Goal: Use online tool/utility: Utilize a website feature to perform a specific function

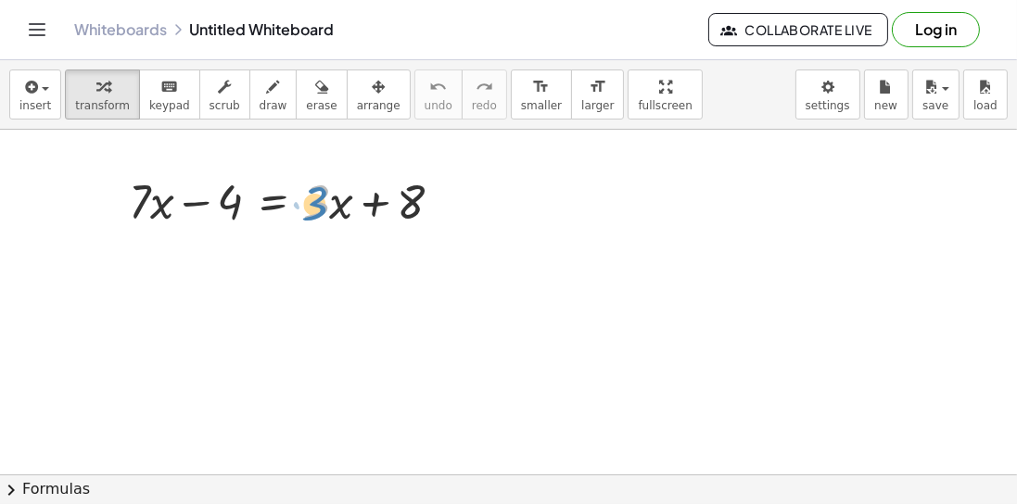
click at [330, 217] on div at bounding box center [293, 200] width 347 height 63
click at [327, 220] on div at bounding box center [293, 200] width 347 height 63
click at [324, 208] on div at bounding box center [293, 200] width 347 height 63
click at [317, 209] on div at bounding box center [293, 200] width 347 height 63
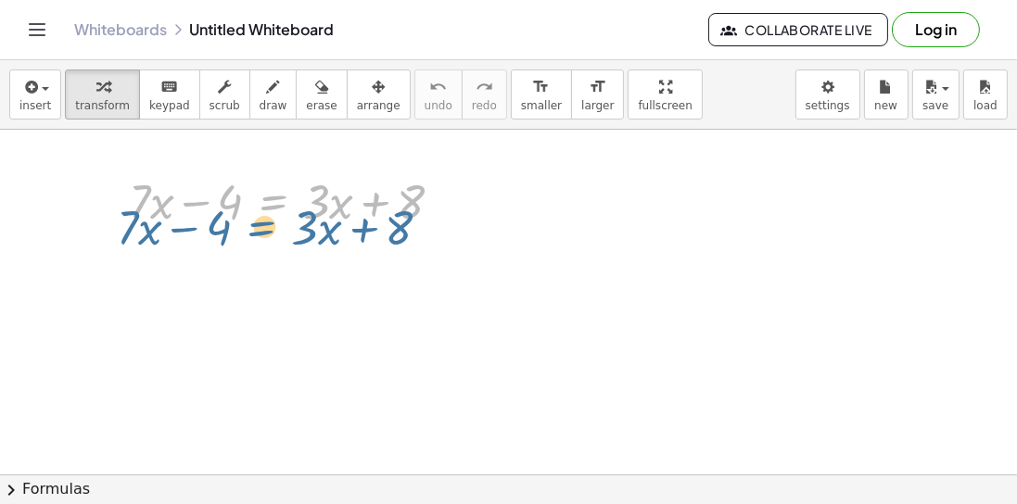
click at [298, 208] on div at bounding box center [293, 200] width 347 height 63
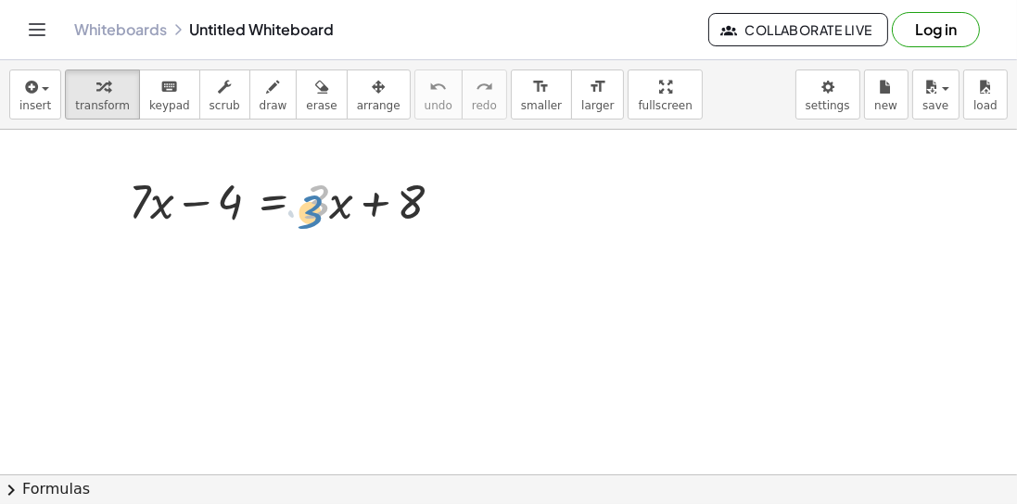
click at [309, 202] on div at bounding box center [293, 200] width 347 height 63
click at [346, 210] on div at bounding box center [293, 200] width 347 height 63
click at [329, 217] on div at bounding box center [293, 200] width 347 height 63
drag, startPoint x: 235, startPoint y: 204, endPoint x: 449, endPoint y: 201, distance: 214.1
click at [449, 201] on div at bounding box center [293, 200] width 347 height 63
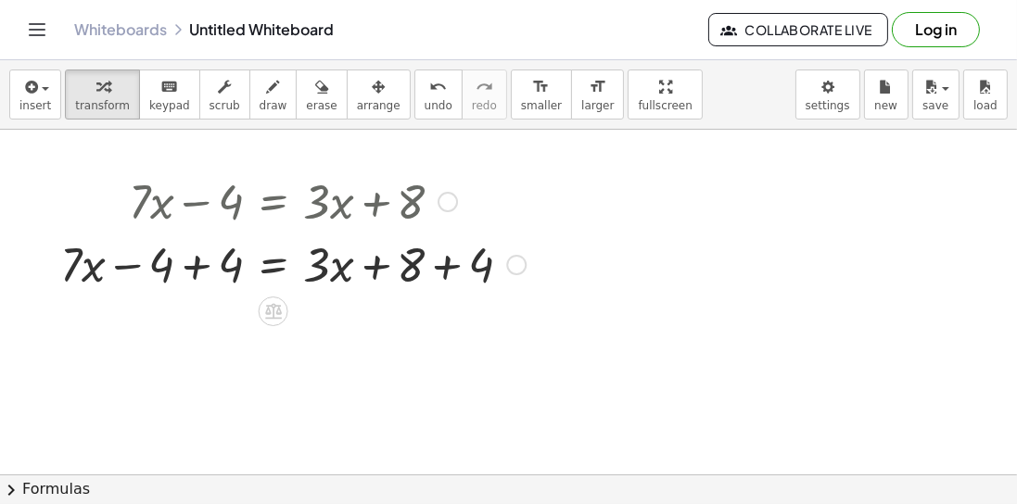
click at [199, 268] on div at bounding box center [293, 263] width 484 height 63
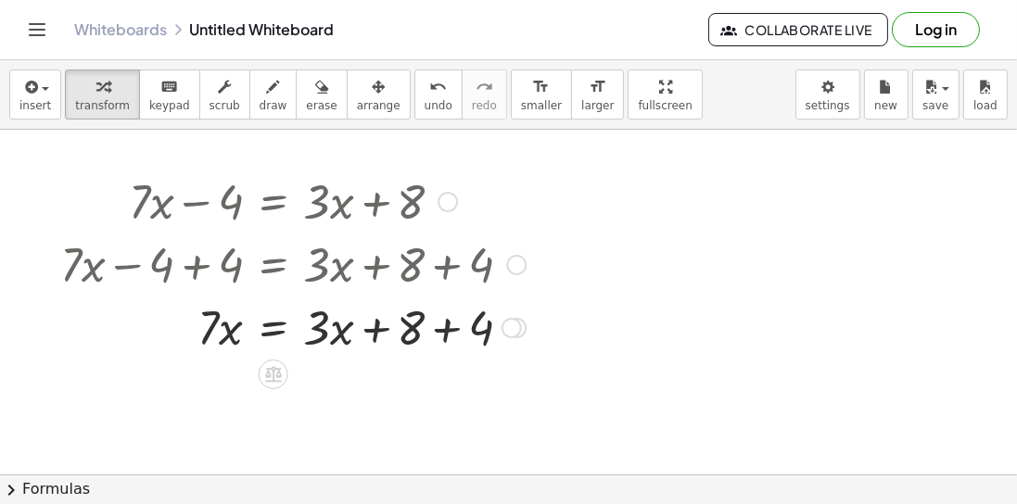
click at [447, 330] on div at bounding box center [293, 326] width 484 height 63
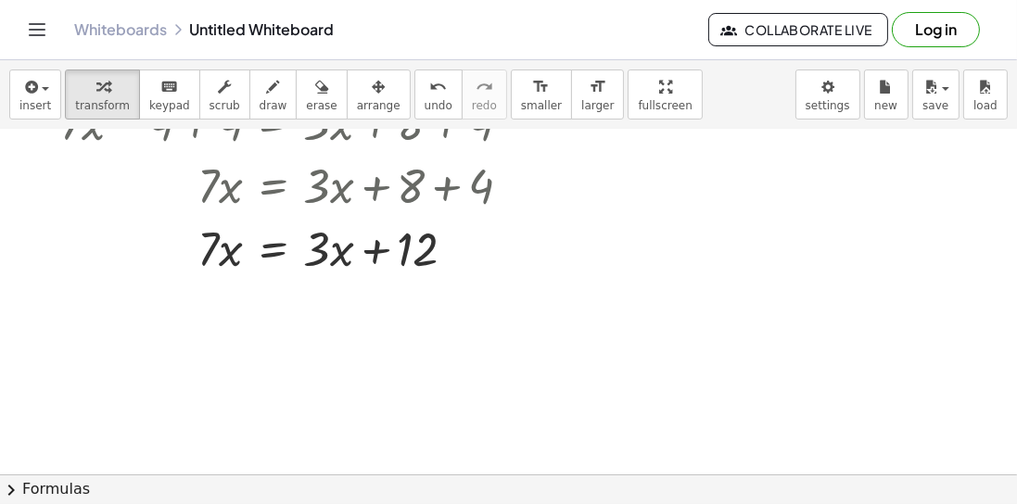
scroll to position [158, 0]
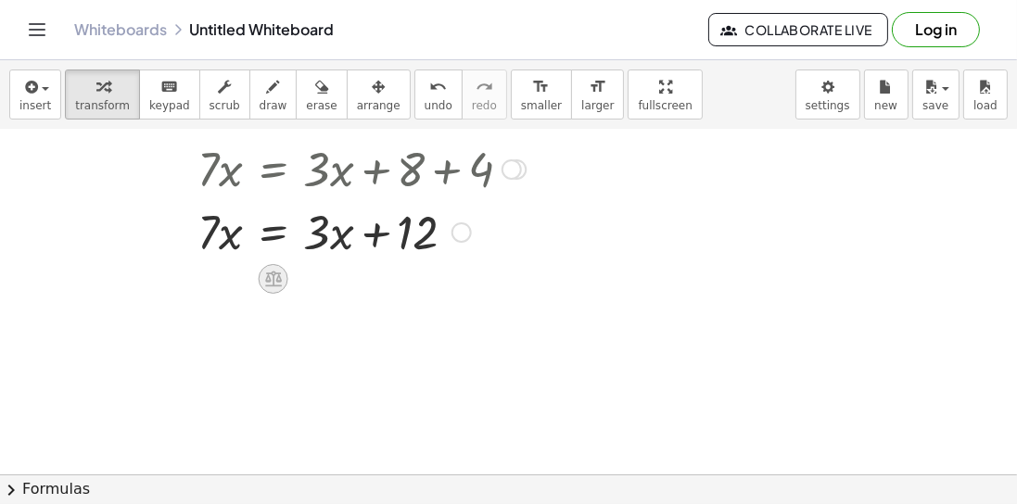
click at [281, 278] on icon at bounding box center [273, 280] width 17 height 16
click at [339, 278] on icon at bounding box center [347, 279] width 17 height 17
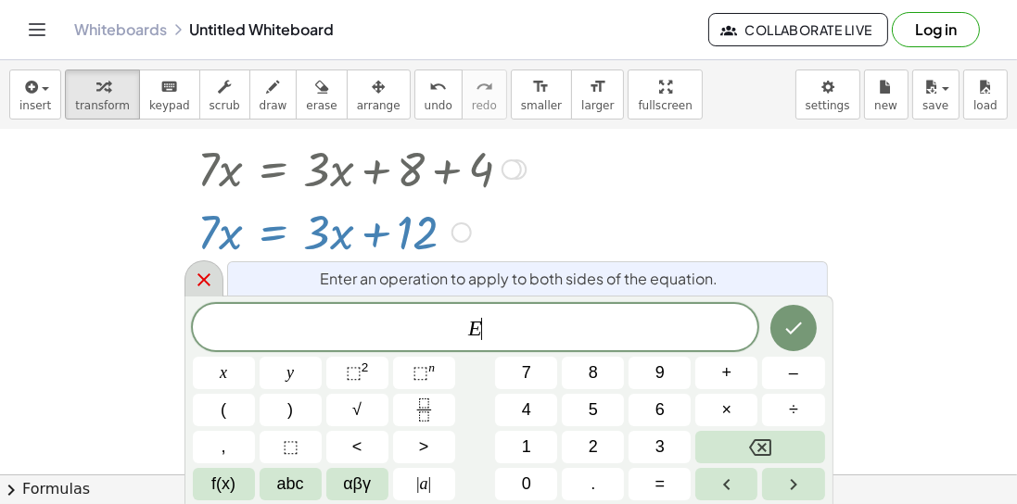
click at [200, 282] on icon at bounding box center [203, 279] width 13 height 13
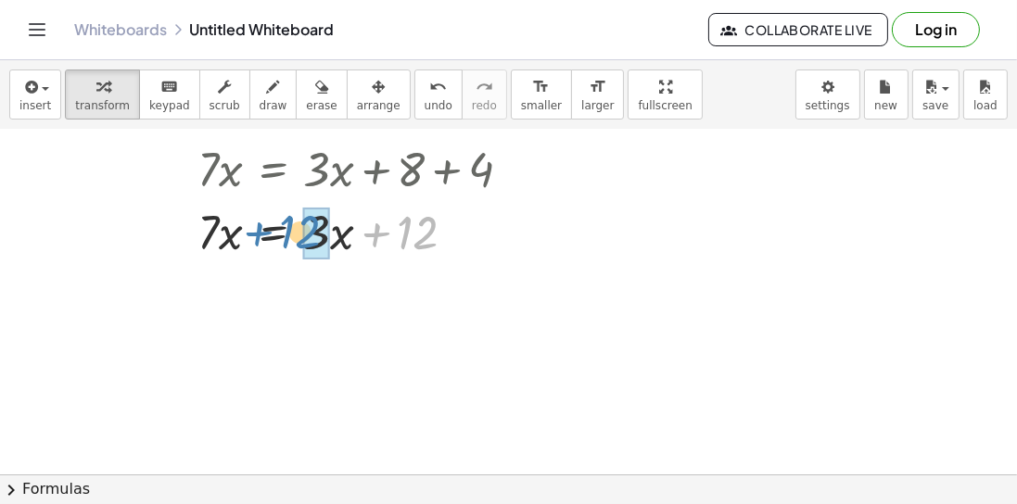
drag, startPoint x: 379, startPoint y: 234, endPoint x: 260, endPoint y: 234, distance: 118.6
click at [260, 234] on div at bounding box center [293, 230] width 484 height 63
drag, startPoint x: 372, startPoint y: 232, endPoint x: 238, endPoint y: 229, distance: 133.5
click at [238, 229] on div at bounding box center [282, 230] width 462 height 63
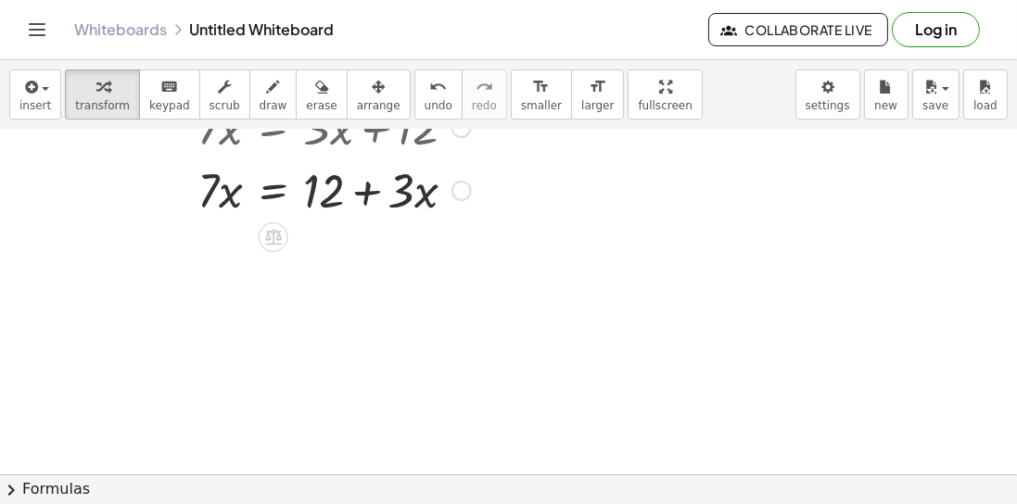
scroll to position [264, 0]
drag, startPoint x: 368, startPoint y: 191, endPoint x: 126, endPoint y: 201, distance: 242.1
click at [126, 201] on div at bounding box center [293, 188] width 484 height 63
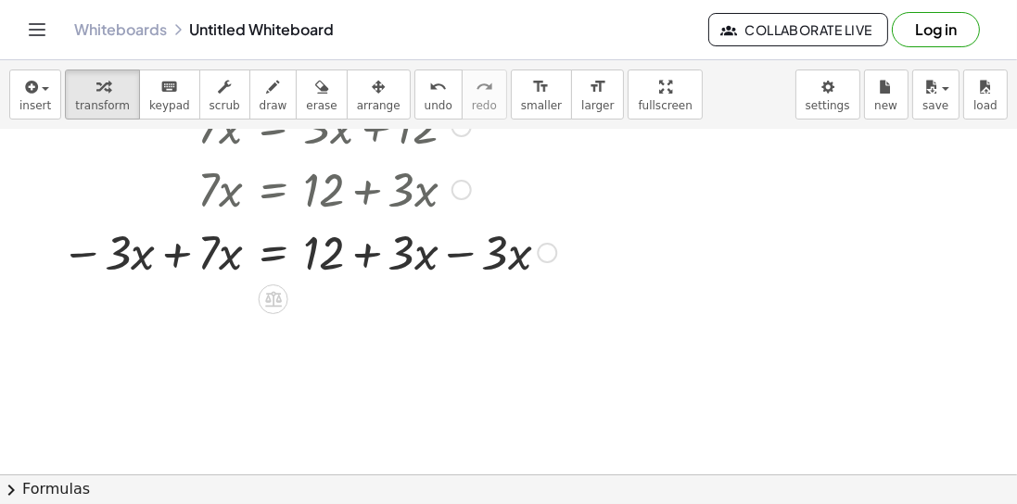
click at [464, 255] on div at bounding box center [308, 251] width 514 height 63
click at [463, 255] on div at bounding box center [293, 251] width 484 height 63
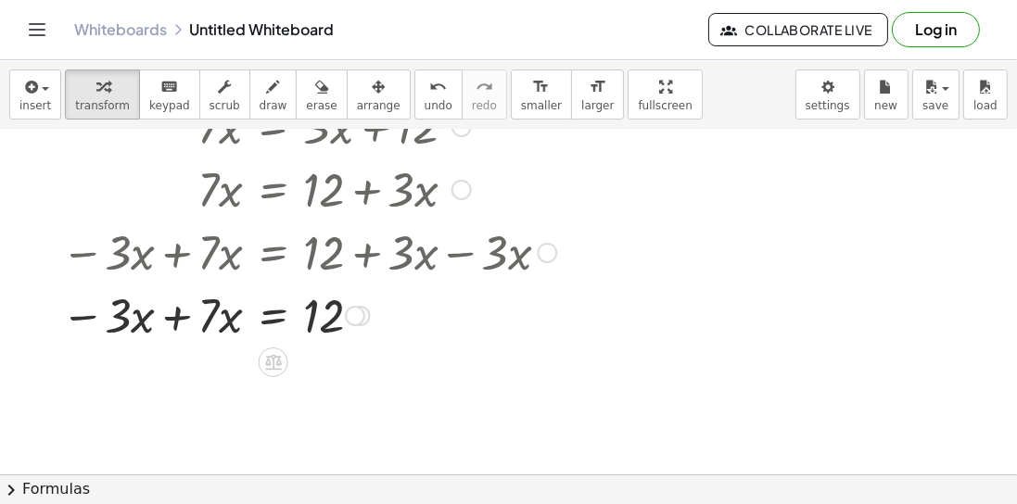
click at [181, 317] on div at bounding box center [308, 314] width 514 height 63
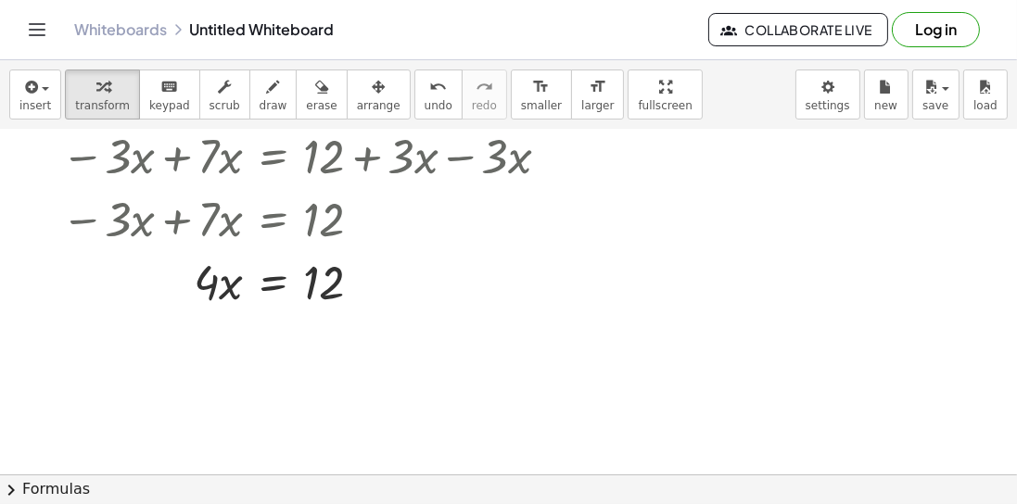
scroll to position [368, 0]
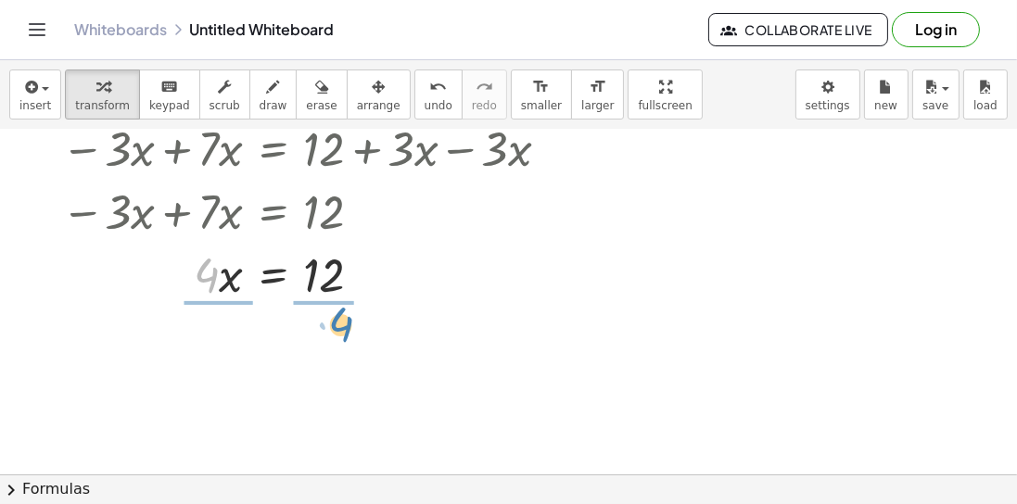
drag, startPoint x: 207, startPoint y: 280, endPoint x: 339, endPoint y: 330, distance: 141.7
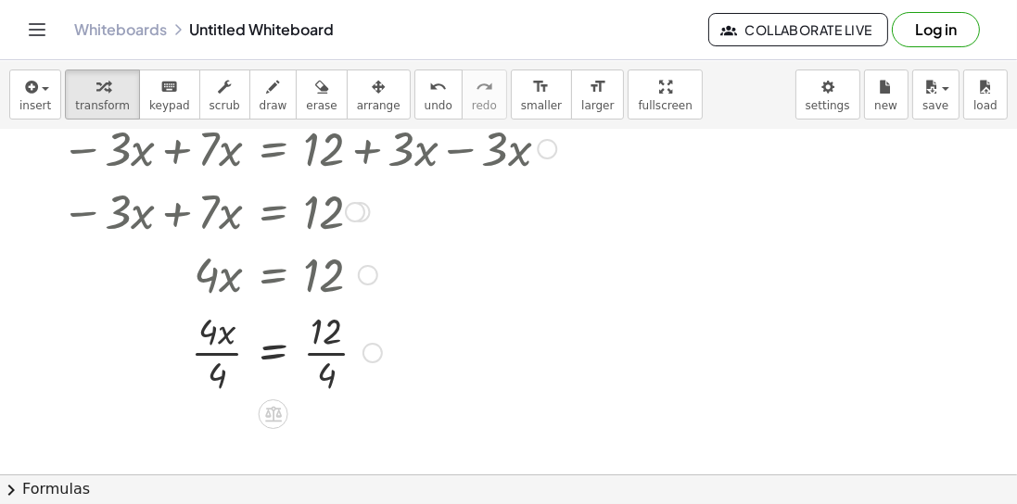
click at [219, 350] on div at bounding box center [308, 351] width 514 height 93
click at [332, 351] on div at bounding box center [308, 351] width 514 height 93
click at [332, 351] on div at bounding box center [308, 351] width 514 height 61
click at [399, 346] on div at bounding box center [308, 351] width 514 height 61
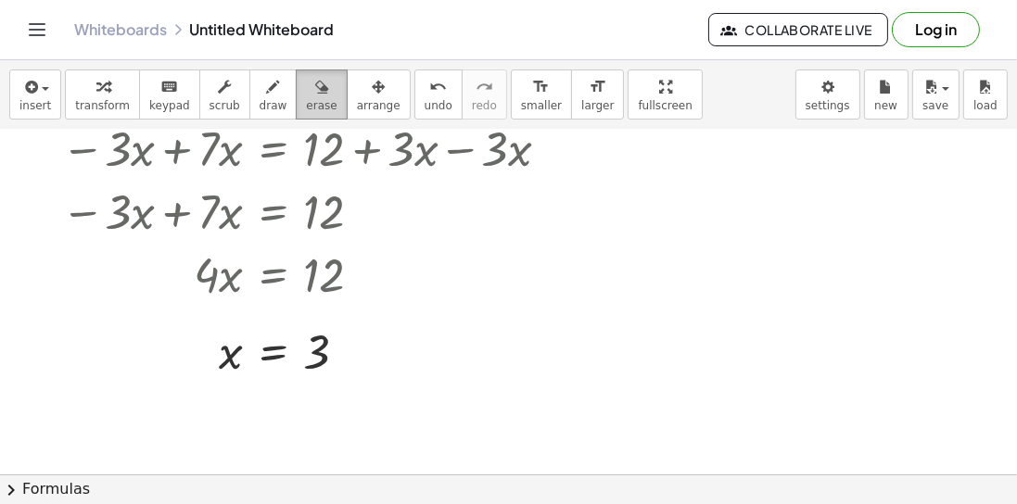
click at [306, 99] on span "erase" at bounding box center [321, 105] width 31 height 13
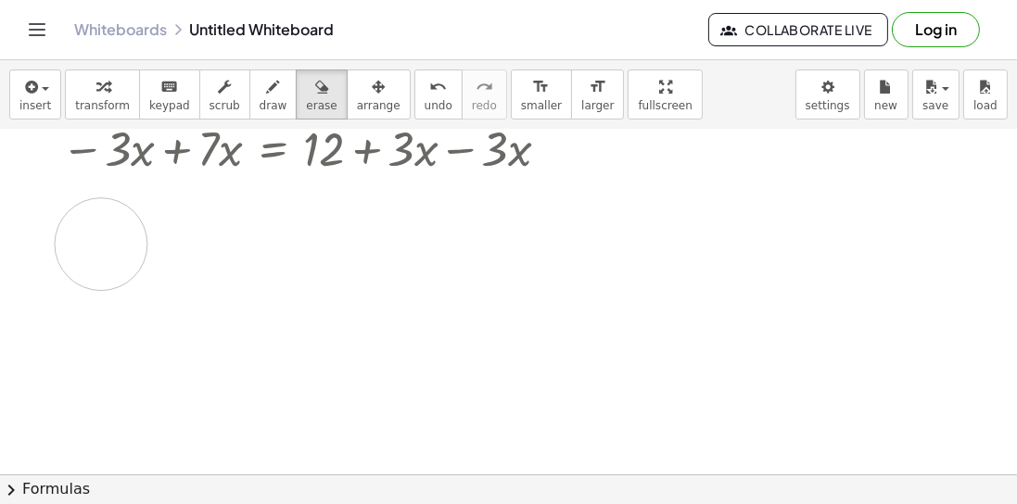
drag, startPoint x: 361, startPoint y: 373, endPoint x: 133, endPoint y: 283, distance: 245.9
click at [118, 270] on div at bounding box center [508, 282] width 1017 height 1041
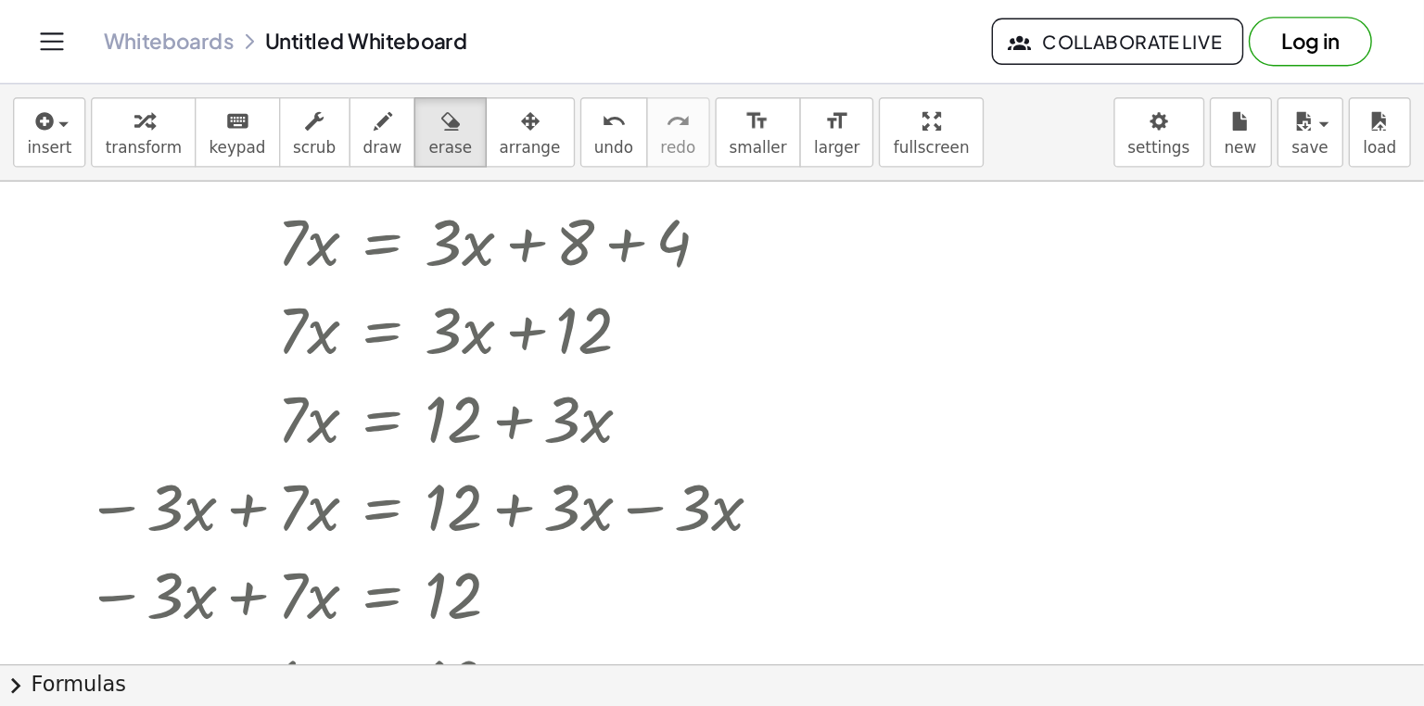
scroll to position [347, 0]
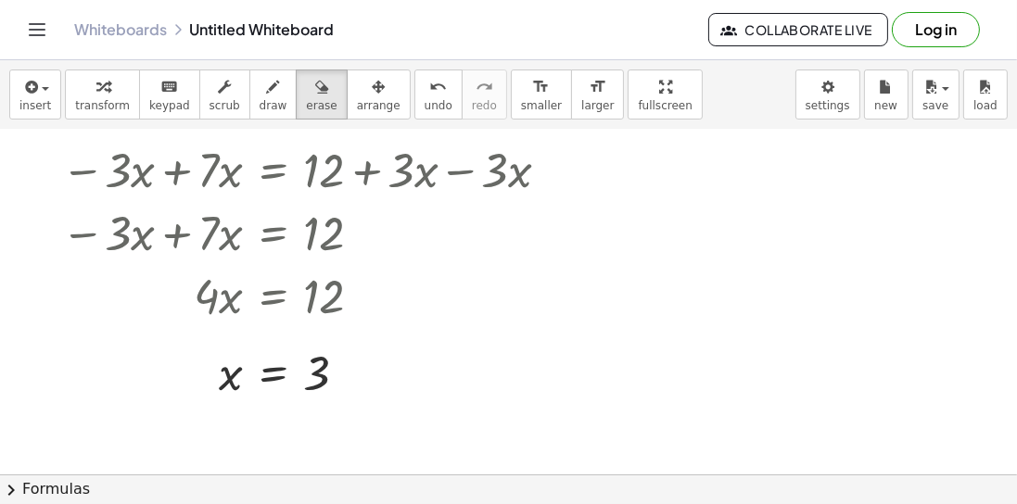
click at [37, 32] on icon "Toggle navigation" at bounding box center [37, 30] width 22 height 22
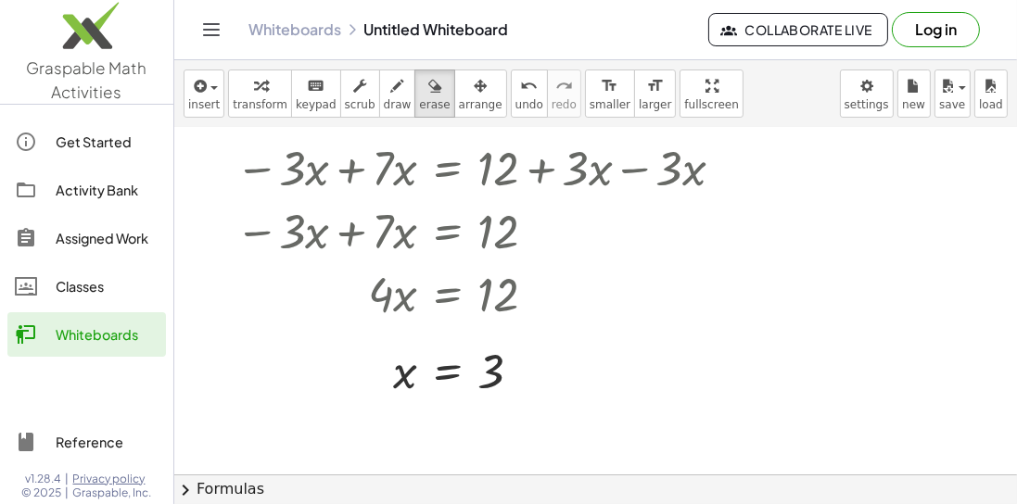
click at [246, 308] on div at bounding box center [595, 301] width 842 height 1041
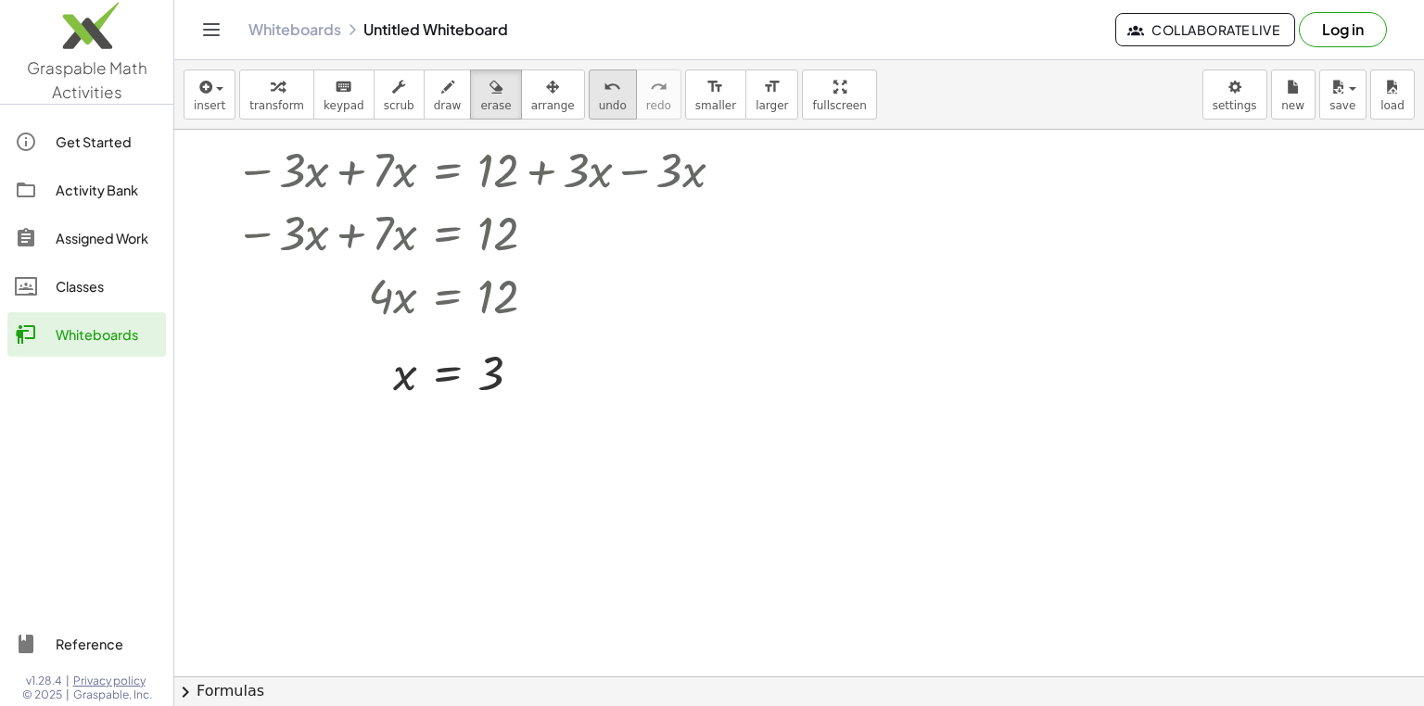
click at [599, 89] on div "undo" at bounding box center [613, 86] width 28 height 22
click at [587, 276] on div at bounding box center [798, 330] width 1249 height 1094
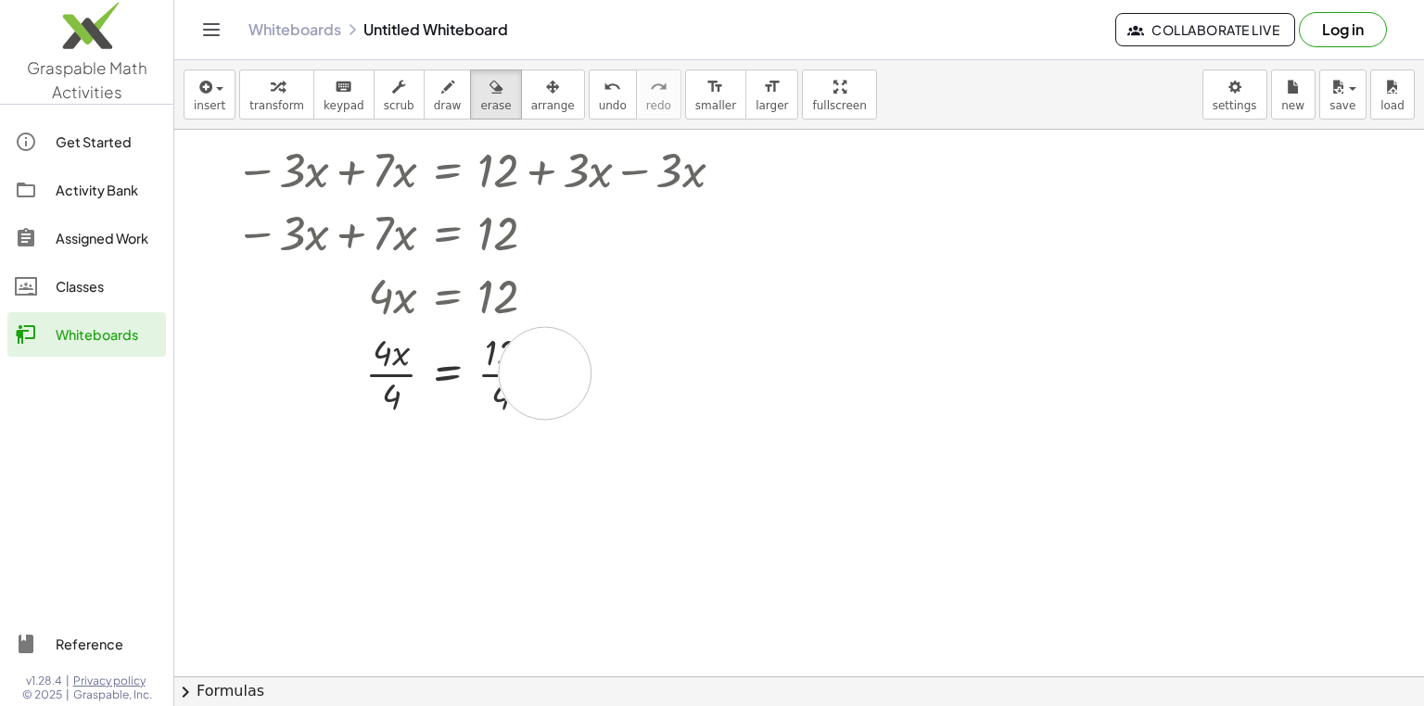
click at [545, 373] on div at bounding box center [798, 330] width 1249 height 1094
click at [603, 92] on icon "undo" at bounding box center [612, 87] width 18 height 22
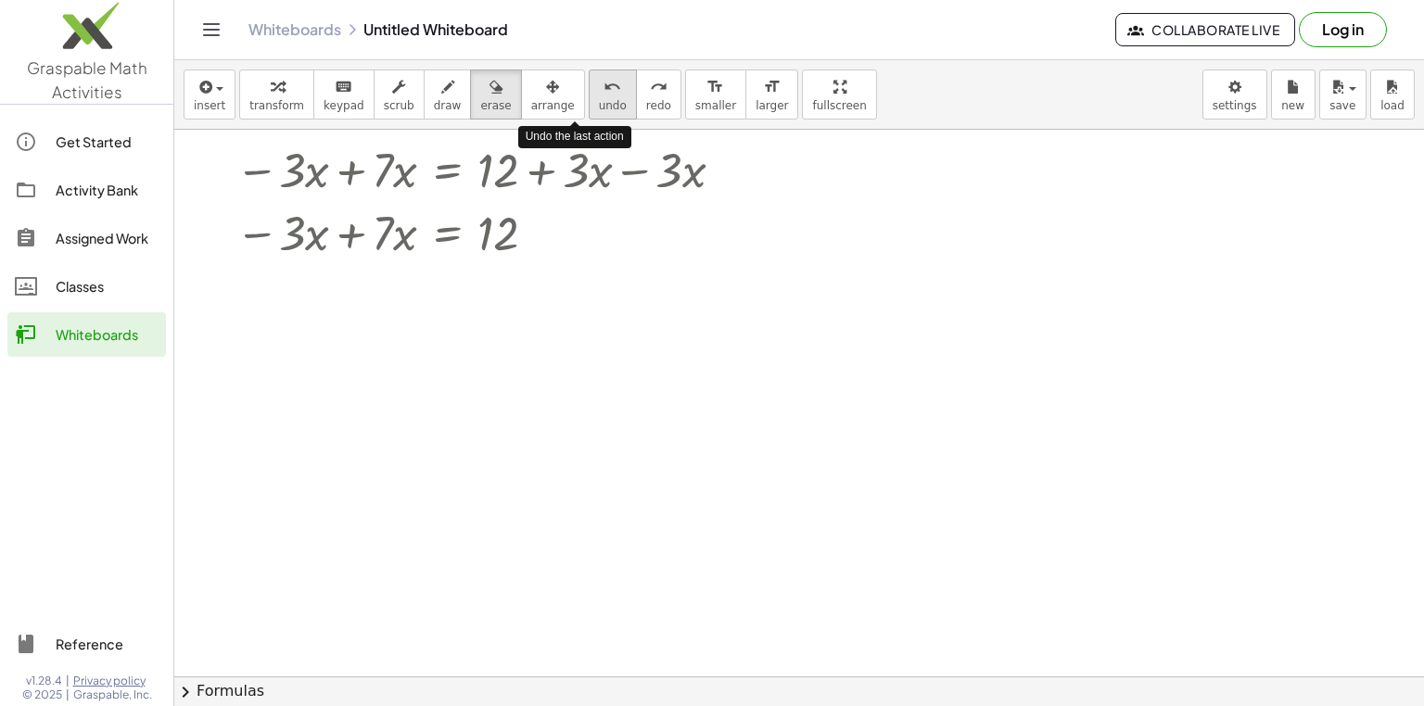
click at [603, 92] on icon "undo" at bounding box center [612, 87] width 18 height 22
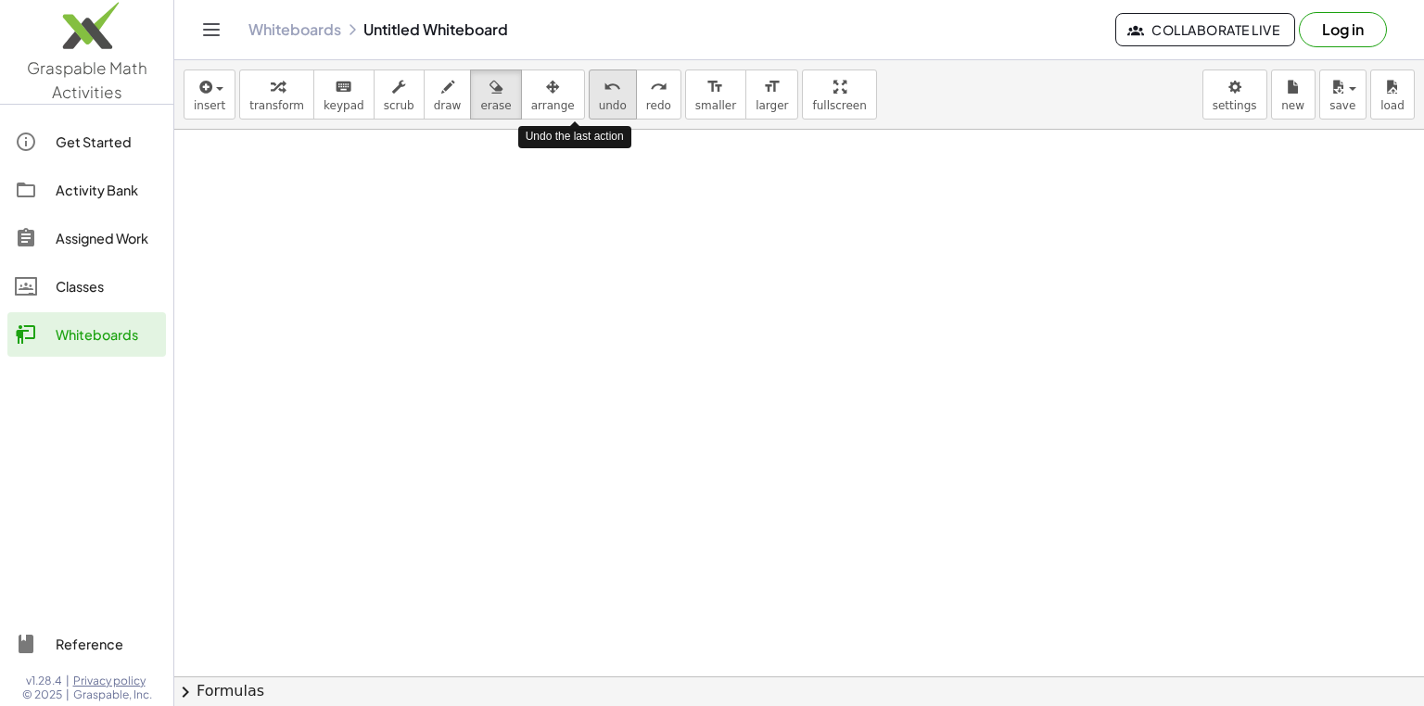
click at [603, 92] on icon "undo" at bounding box center [612, 87] width 18 height 22
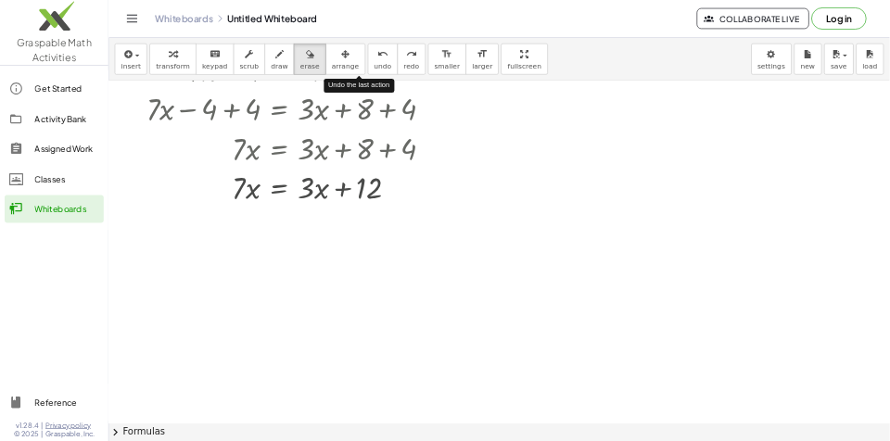
scroll to position [0, 0]
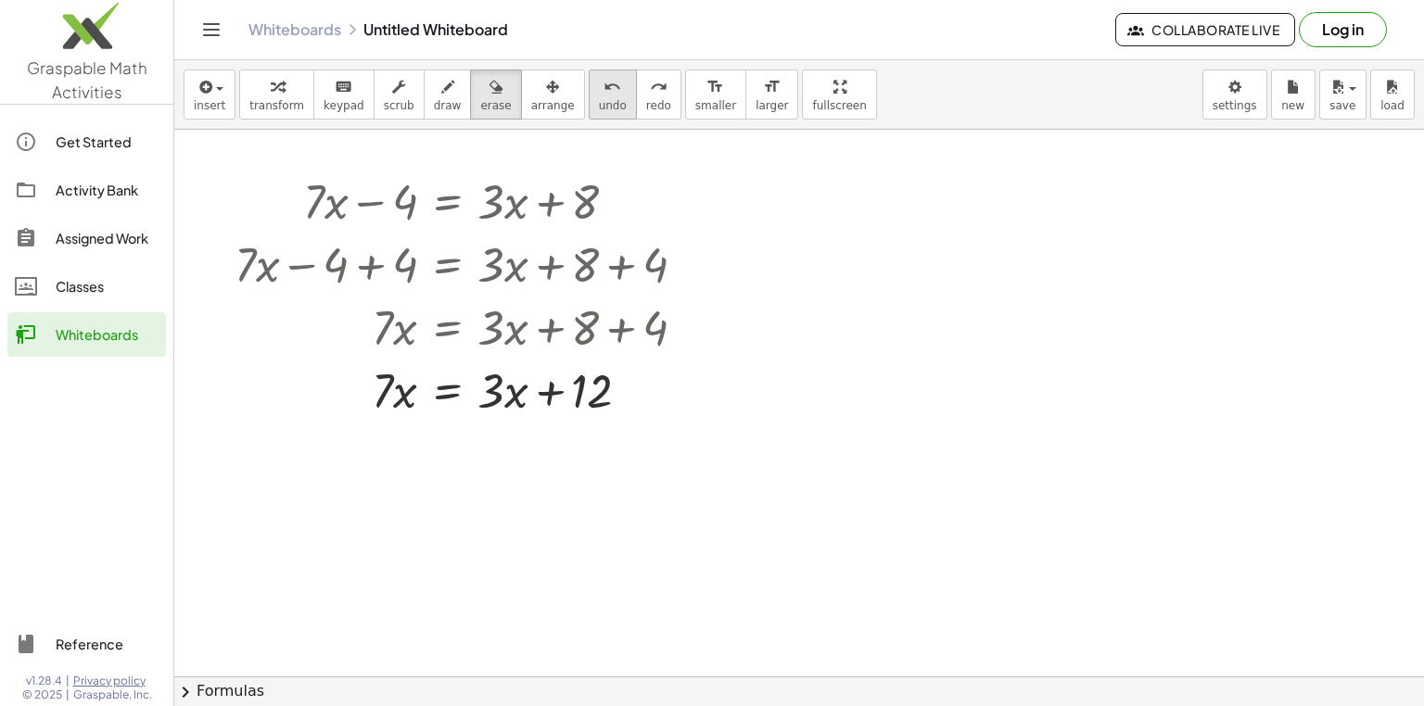
click at [603, 87] on icon "undo" at bounding box center [612, 87] width 18 height 22
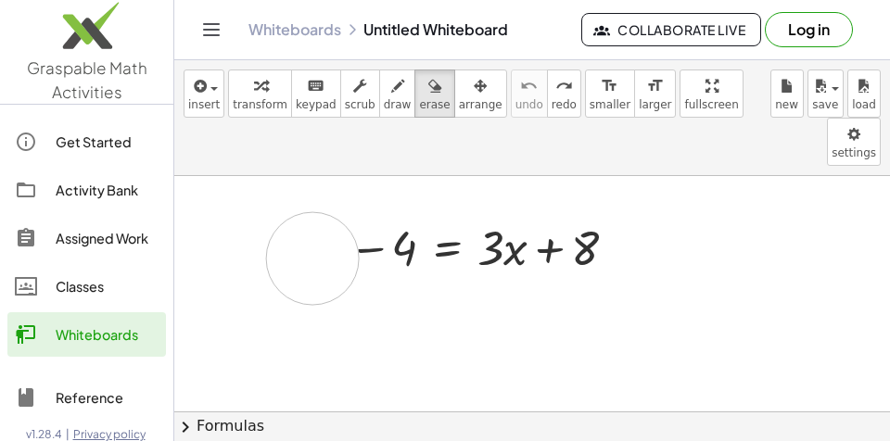
click at [423, 96] on button "erase" at bounding box center [434, 94] width 40 height 48
click at [419, 104] on span "erase" at bounding box center [434, 104] width 31 height 13
click at [268, 99] on span "transform" at bounding box center [260, 104] width 55 height 13
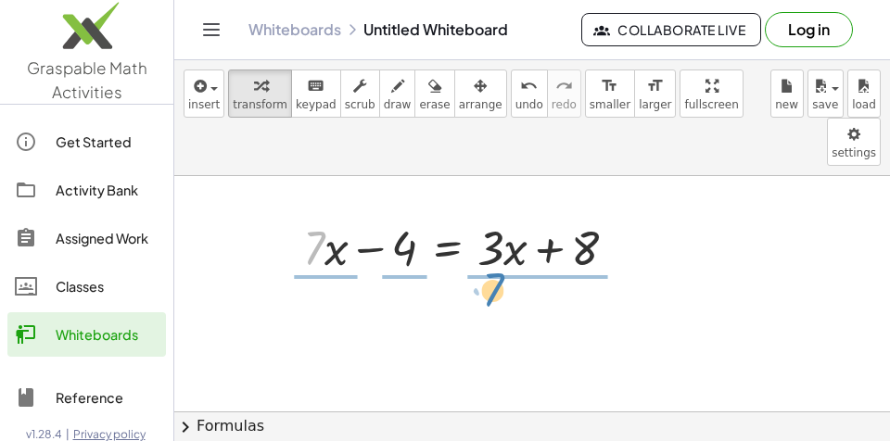
drag, startPoint x: 314, startPoint y: 209, endPoint x: 493, endPoint y: 250, distance: 183.7
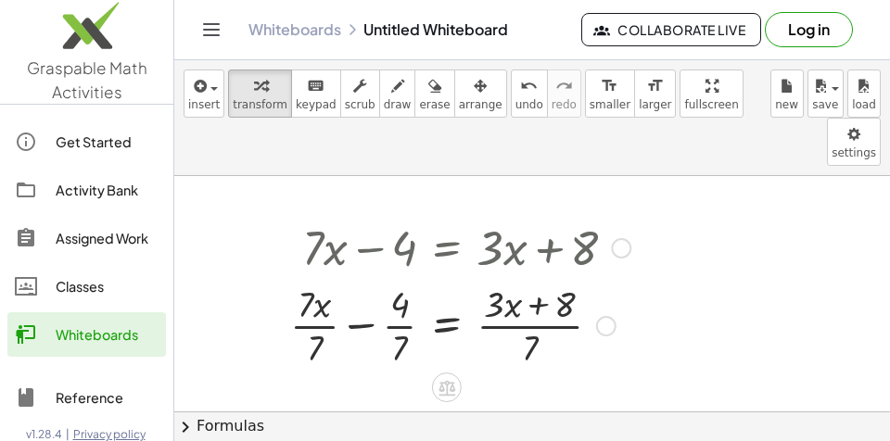
click at [312, 279] on div at bounding box center [460, 324] width 359 height 93
drag, startPoint x: 532, startPoint y: 300, endPoint x: 314, endPoint y: 282, distance: 218.6
click at [314, 282] on div at bounding box center [467, 324] width 347 height 93
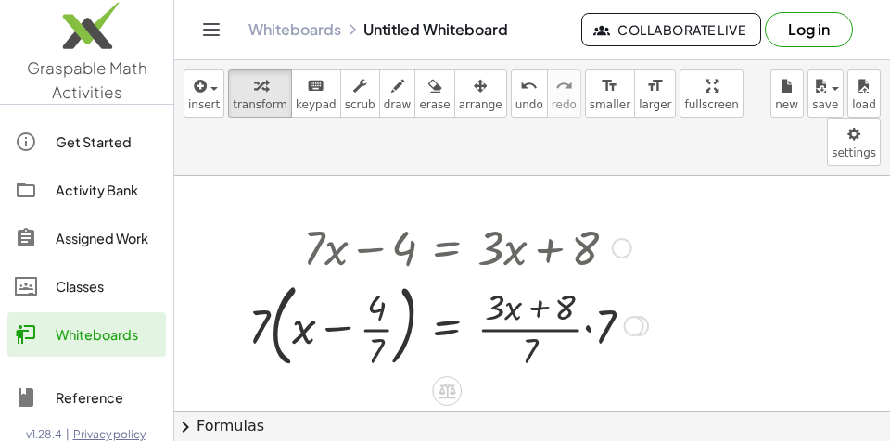
click at [270, 282] on div at bounding box center [448, 324] width 418 height 100
click at [589, 286] on div at bounding box center [448, 324] width 418 height 100
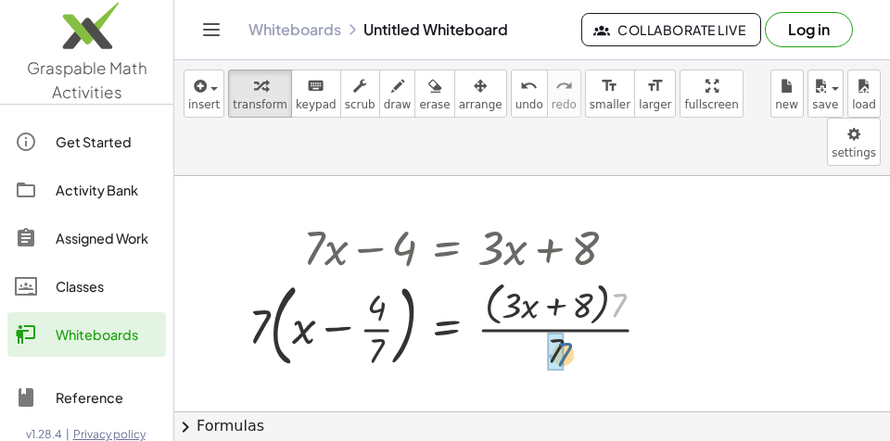
drag, startPoint x: 618, startPoint y: 256, endPoint x: 553, endPoint y: 300, distance: 78.7
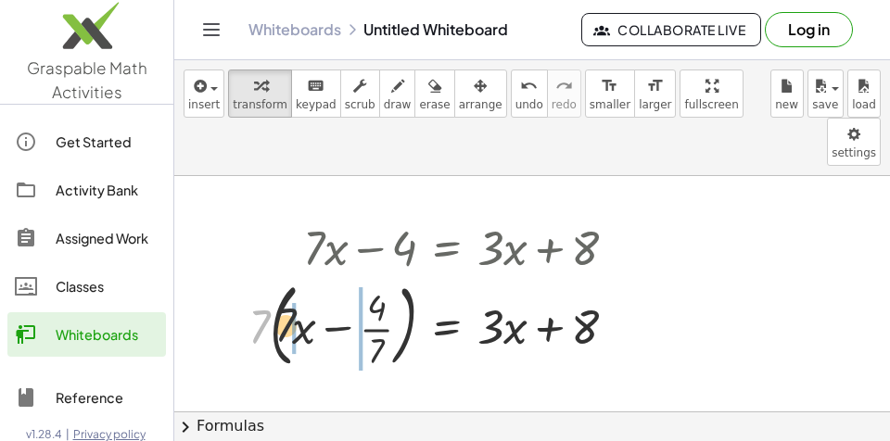
drag, startPoint x: 257, startPoint y: 288, endPoint x: 295, endPoint y: 286, distance: 38.0
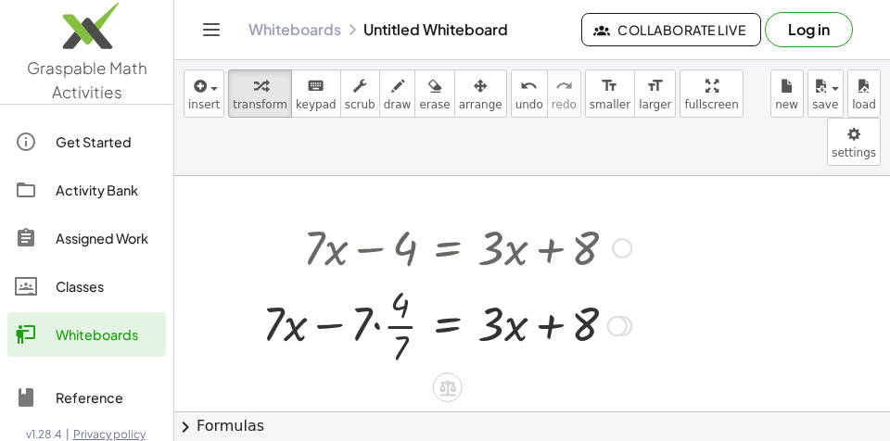
click at [377, 281] on div at bounding box center [446, 324] width 387 height 93
click at [383, 278] on div at bounding box center [449, 324] width 379 height 93
click at [387, 278] on div at bounding box center [449, 324] width 379 height 93
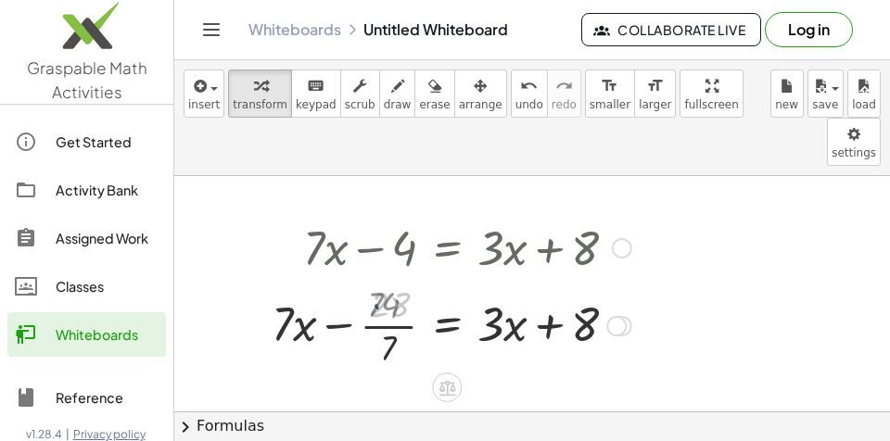
click at [387, 278] on div at bounding box center [452, 324] width 376 height 93
click at [384, 278] on div at bounding box center [452, 324] width 376 height 93
click at [386, 281] on div at bounding box center [452, 324] width 376 height 93
